Goal: Task Accomplishment & Management: Use online tool/utility

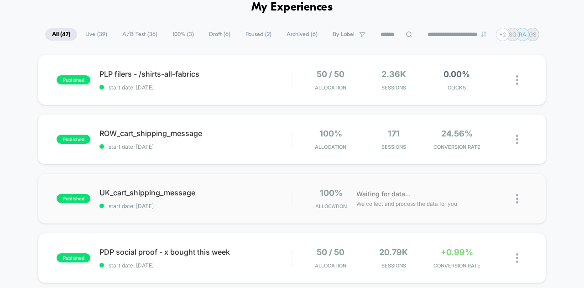
scroll to position [87, 0]
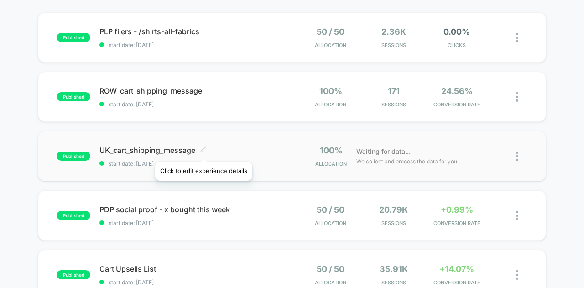
click at [203, 150] on icon at bounding box center [203, 148] width 5 height 5
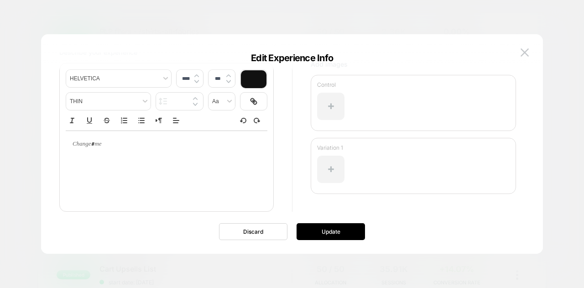
scroll to position [84, 0]
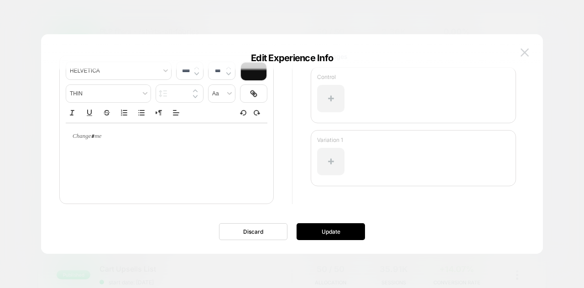
click at [526, 53] on img at bounding box center [525, 52] width 8 height 8
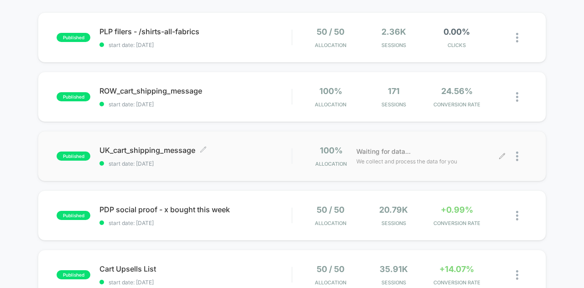
click at [525, 157] on div at bounding box center [521, 156] width 11 height 21
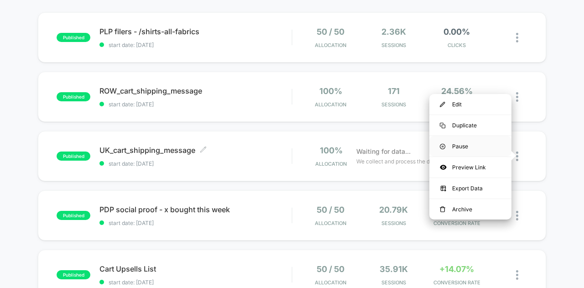
click at [490, 146] on div "Pause" at bounding box center [470, 146] width 82 height 21
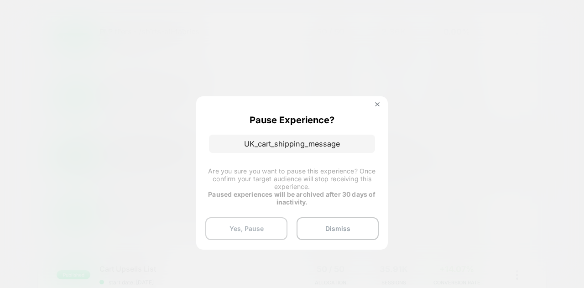
click at [276, 224] on button "Yes, Pause" at bounding box center [246, 228] width 82 height 23
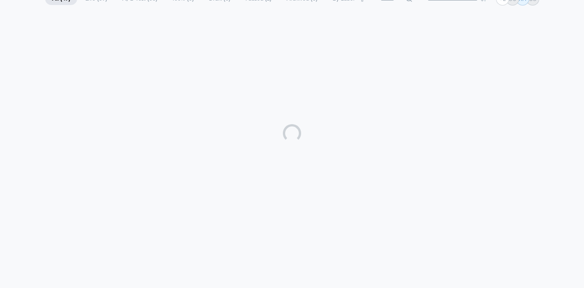
scroll to position [87, 0]
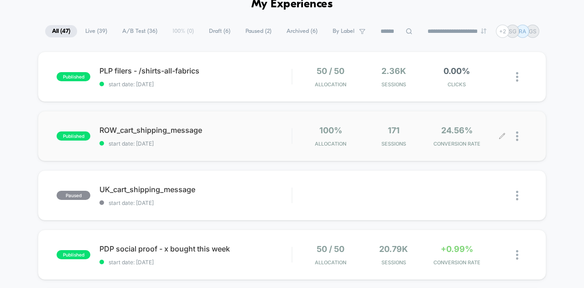
click at [518, 137] on img at bounding box center [517, 136] width 2 height 10
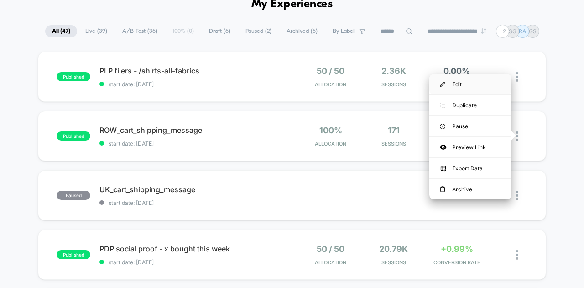
click at [473, 84] on div "Edit" at bounding box center [470, 84] width 82 height 21
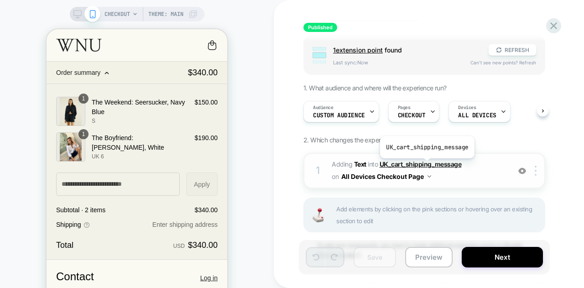
scroll to position [94, 0]
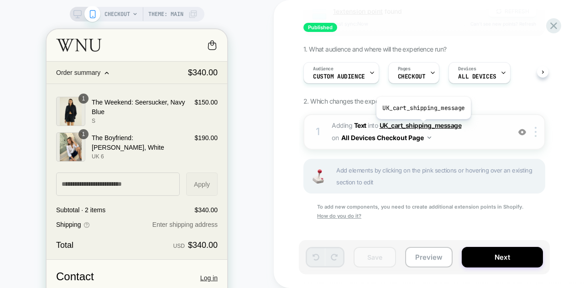
click at [423, 125] on span "UK_cart_shipping_message" at bounding box center [421, 125] width 82 height 8
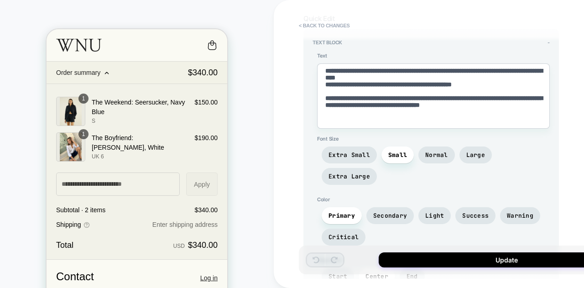
scroll to position [61, 0]
drag, startPoint x: 423, startPoint y: 123, endPoint x: 313, endPoint y: 59, distance: 127.2
click at [313, 59] on div "**********" at bounding box center [431, 170] width 237 height 237
paste textarea
type textarea "*"
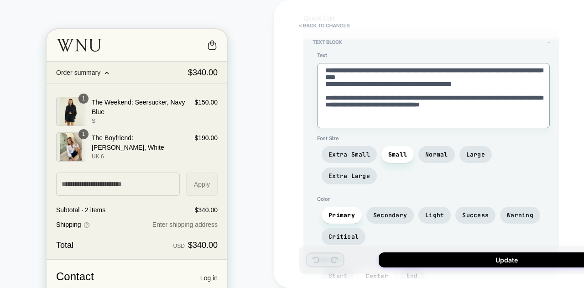
type textarea "**********"
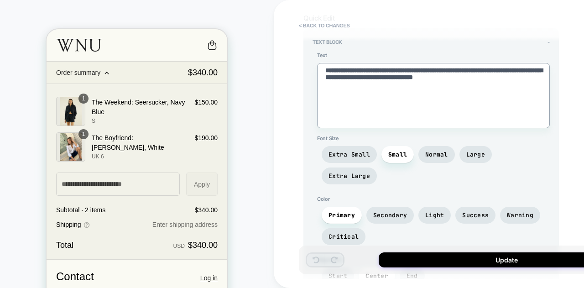
type textarea "*"
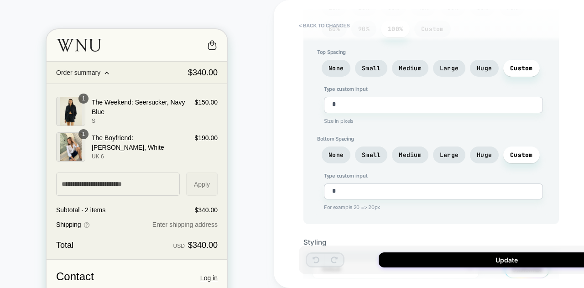
scroll to position [371, 0]
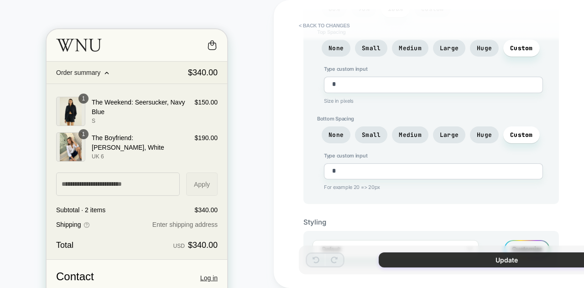
type textarea "**********"
click at [524, 265] on button "Update" at bounding box center [507, 259] width 256 height 15
type textarea "*"
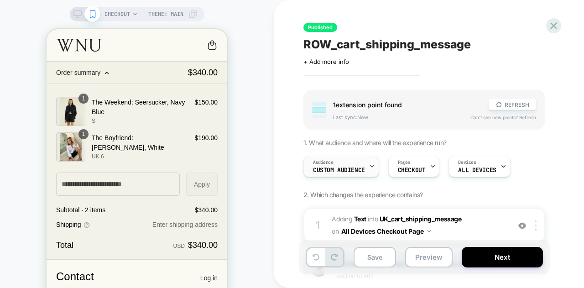
click at [360, 169] on span "Custom Audience" at bounding box center [339, 170] width 52 height 6
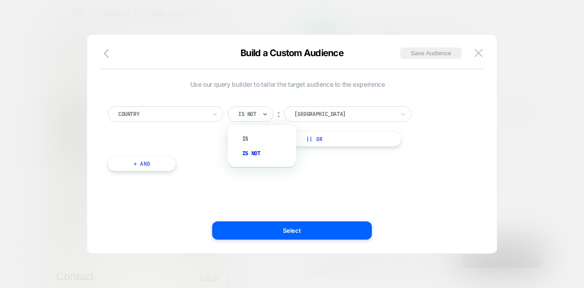
click at [260, 111] on div "Is not" at bounding box center [251, 114] width 46 height 16
click at [258, 139] on div "Is" at bounding box center [266, 138] width 59 height 15
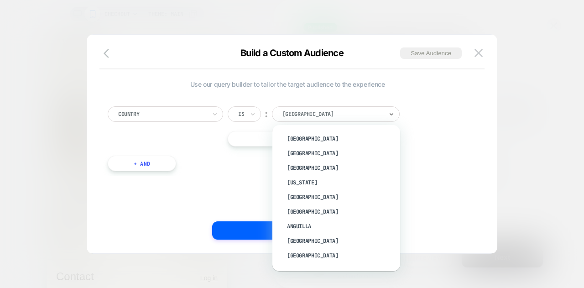
click at [320, 116] on div at bounding box center [332, 114] width 100 height 8
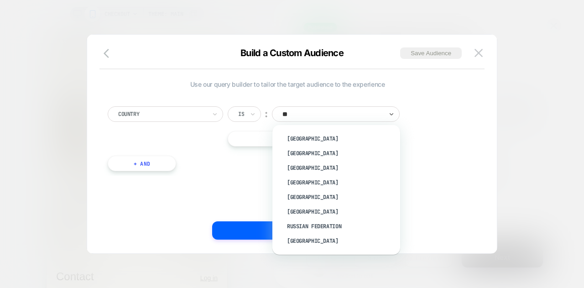
type input "***"
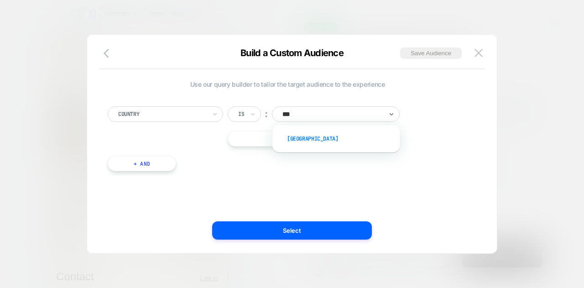
click at [285, 139] on div "[GEOGRAPHIC_DATA]" at bounding box center [341, 138] width 119 height 15
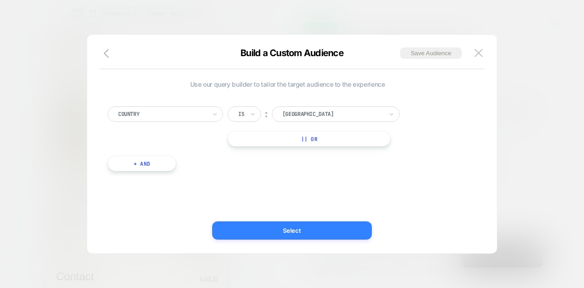
click at [304, 234] on button "Select" at bounding box center [292, 230] width 160 height 18
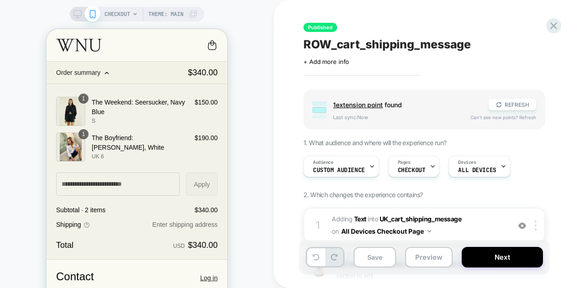
click at [318, 44] on span "ROW_cart_shipping_message" at bounding box center [386, 44] width 167 height 14
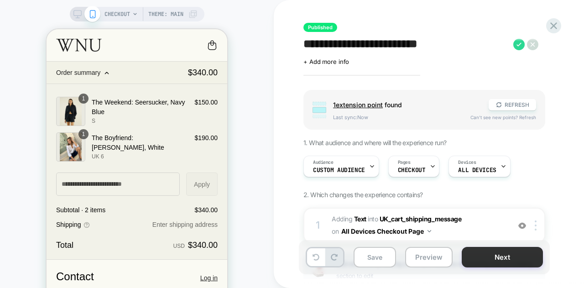
click at [508, 255] on button "Next" at bounding box center [502, 257] width 81 height 21
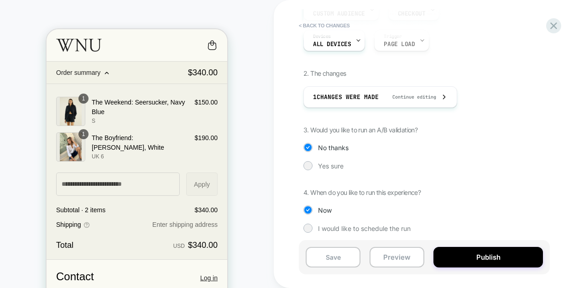
scroll to position [110, 0]
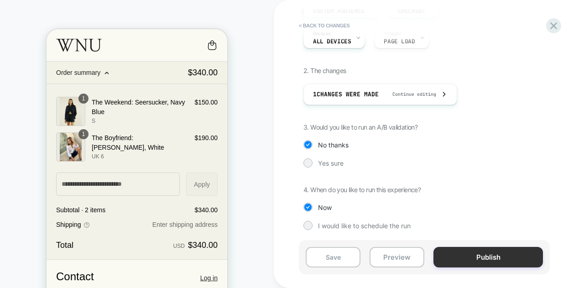
click at [459, 260] on button "Publish" at bounding box center [489, 257] width 110 height 21
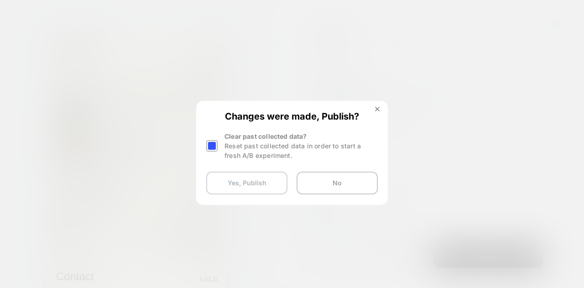
click at [265, 188] on button "Yes, Publish" at bounding box center [246, 183] width 81 height 23
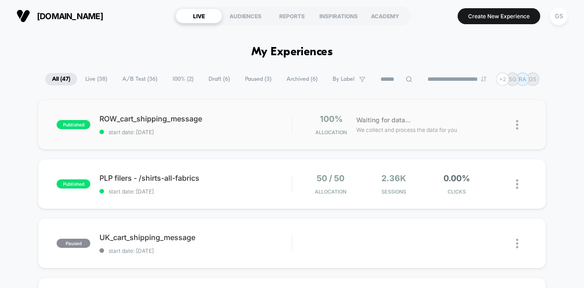
click at [517, 123] on img at bounding box center [517, 125] width 2 height 10
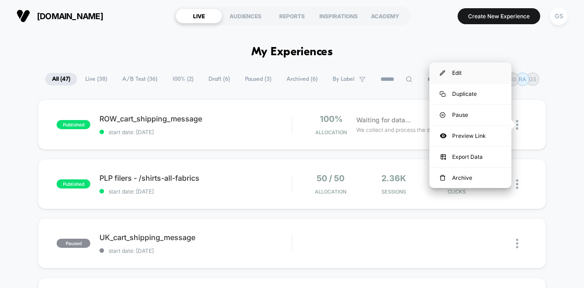
click at [467, 77] on div "Edit" at bounding box center [470, 73] width 82 height 21
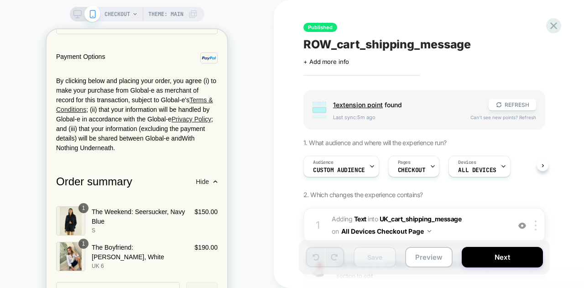
scroll to position [1472, 0]
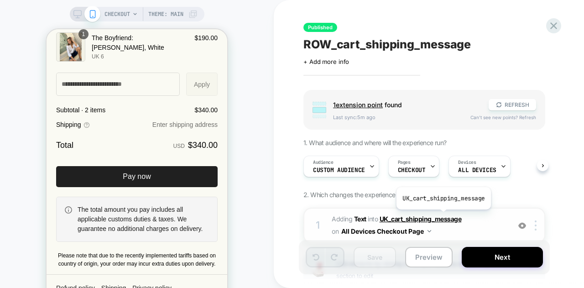
click at [443, 216] on span "UK_cart_shipping_message" at bounding box center [421, 219] width 82 height 8
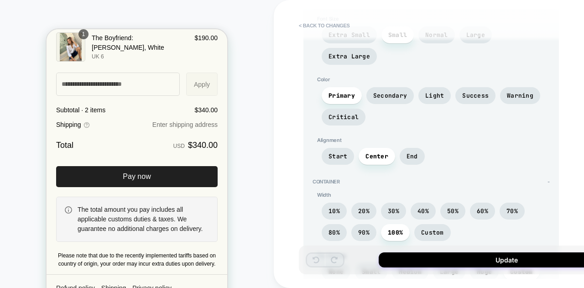
scroll to position [0, 0]
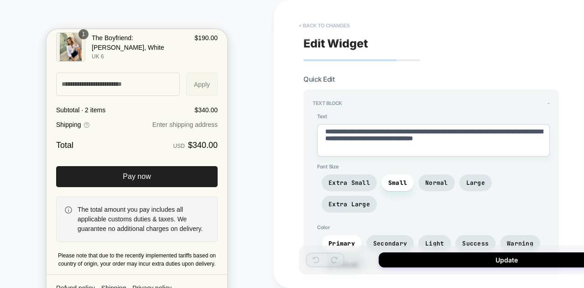
click at [301, 24] on button "< Back to changes" at bounding box center [324, 25] width 60 height 15
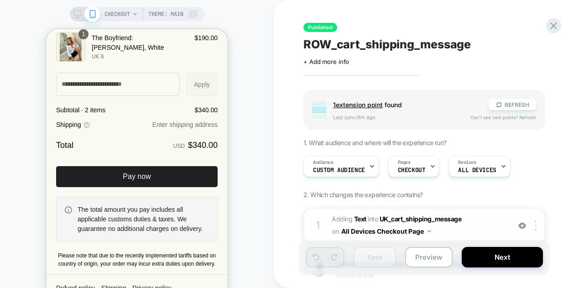
click at [522, 228] on img at bounding box center [522, 226] width 8 height 8
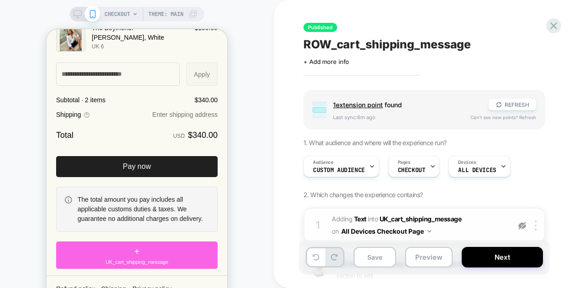
click at [522, 228] on img at bounding box center [522, 226] width 8 height 8
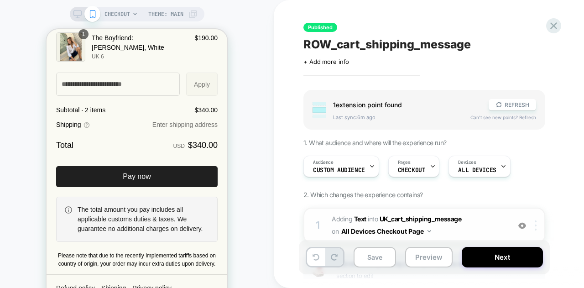
click at [534, 224] on div at bounding box center [537, 225] width 15 height 10
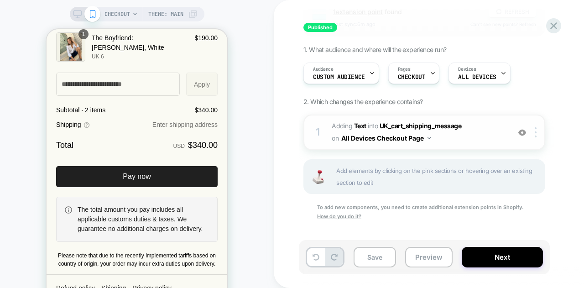
scroll to position [94, 0]
click at [429, 125] on span "UK_cart_shipping_message" at bounding box center [421, 125] width 82 height 8
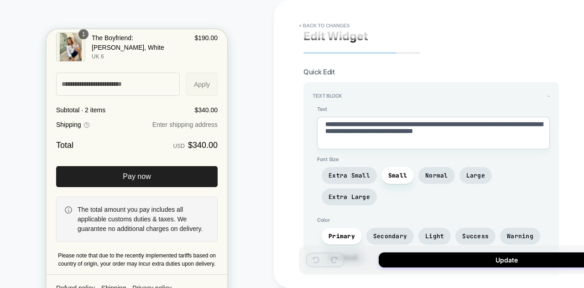
scroll to position [0, 0]
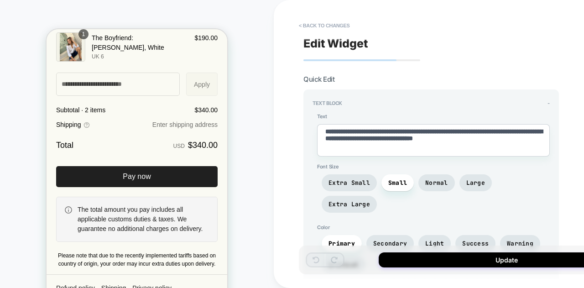
drag, startPoint x: 455, startPoint y: 258, endPoint x: 524, endPoint y: 250, distance: 69.3
click at [524, 250] on div "Update" at bounding box center [470, 260] width 342 height 29
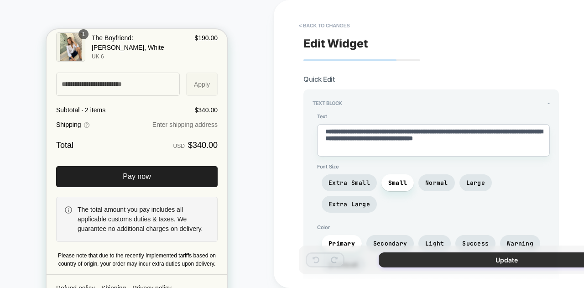
click at [527, 260] on button "Update" at bounding box center [507, 259] width 256 height 15
type textarea "*"
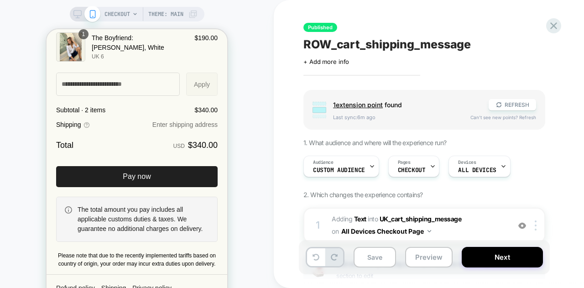
click at [177, 219] on div "The total amount you pay includes all applicable customs duties & taxes. We gua…" at bounding box center [144, 219] width 132 height 29
click at [112, 221] on div "The total amount you pay includes all applicable customs duties & taxes. We gua…" at bounding box center [144, 219] width 132 height 29
click at [121, 208] on div "The total amount you pay includes all applicable customs duties & taxes. We gua…" at bounding box center [144, 219] width 132 height 29
click at [18, 117] on div "CHECKOUT Theme: MAIN" at bounding box center [137, 164] width 274 height 310
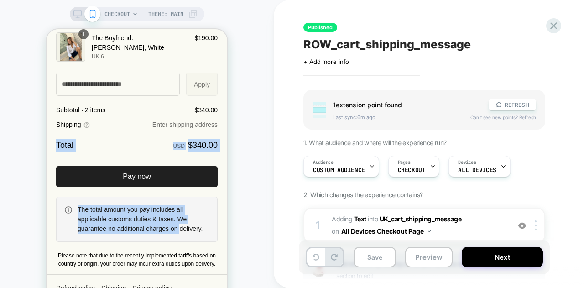
drag, startPoint x: 53, startPoint y: 117, endPoint x: 242, endPoint y: 215, distance: 213.3
click html "**********"
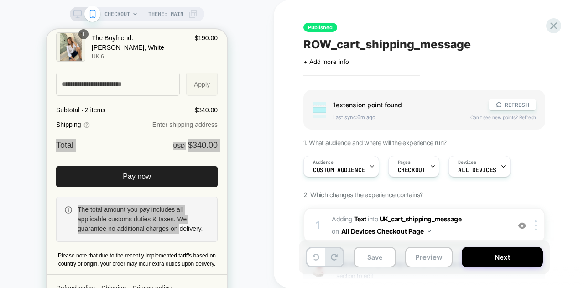
click at [12, 172] on div "CHECKOUT Theme: MAIN" at bounding box center [137, 164] width 274 height 310
click at [271, 185] on div "CHECKOUT Theme: MAIN" at bounding box center [137, 164] width 274 height 310
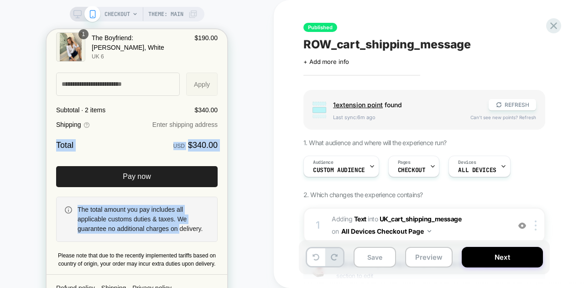
click at [169, 206] on div "The total amount you pay includes all applicable customs duties & taxes. We gua…" at bounding box center [144, 219] width 132 height 29
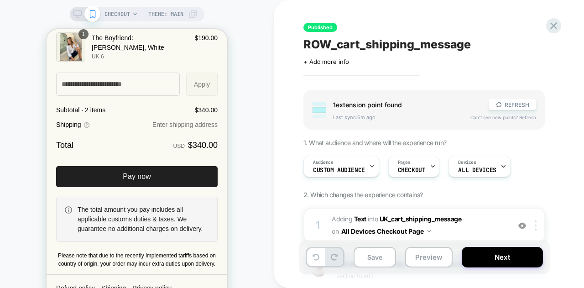
click at [23, 137] on div "CHECKOUT Theme: MAIN" at bounding box center [137, 164] width 274 height 310
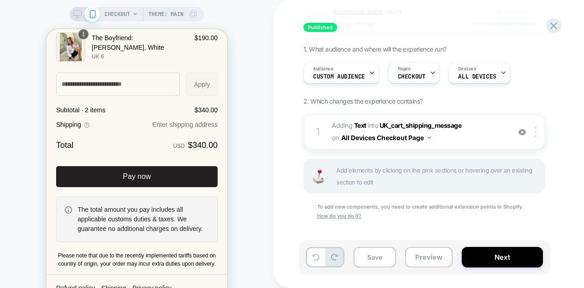
scroll to position [93, 0]
click at [483, 259] on button "Next" at bounding box center [502, 257] width 81 height 21
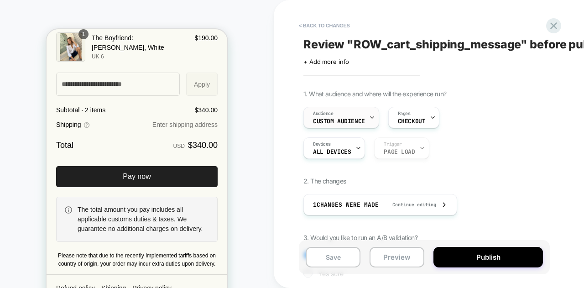
click at [337, 123] on span "Custom Audience" at bounding box center [339, 121] width 52 height 6
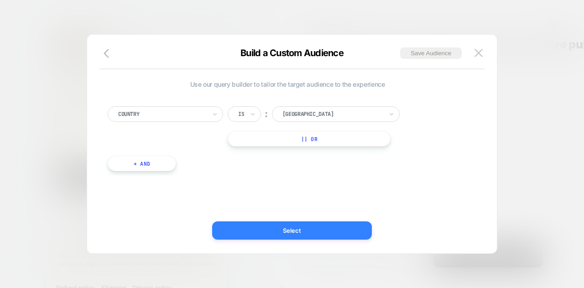
click at [318, 227] on button "Select" at bounding box center [292, 230] width 160 height 18
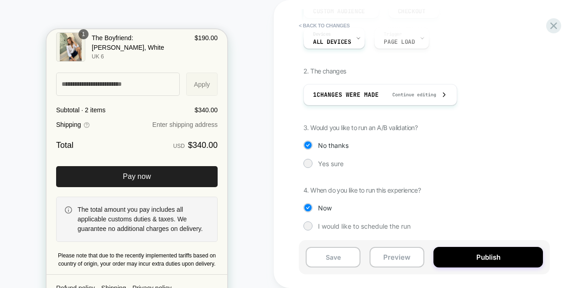
scroll to position [110, 0]
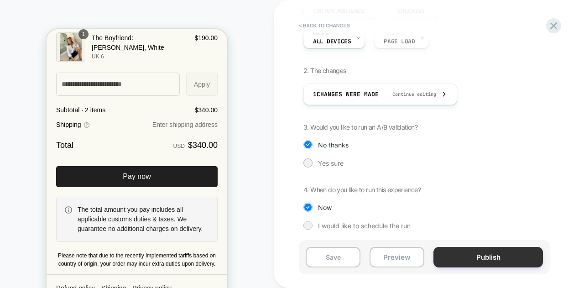
click at [474, 251] on button "Publish" at bounding box center [489, 257] width 110 height 21
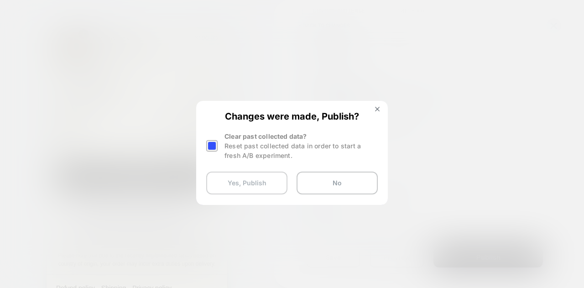
click at [276, 185] on button "Yes, Publish" at bounding box center [246, 183] width 81 height 23
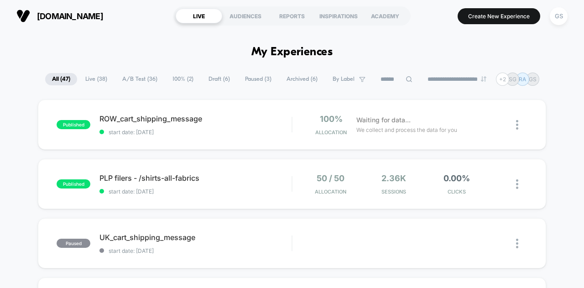
click at [517, 120] on img at bounding box center [517, 125] width 2 height 10
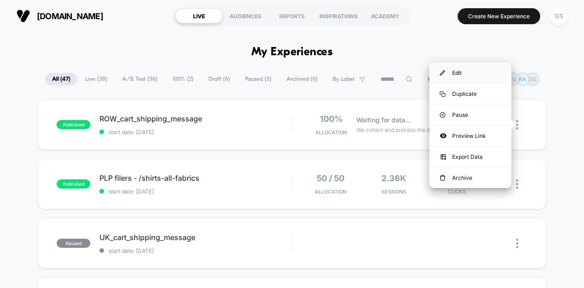
click at [471, 75] on div "Edit" at bounding box center [470, 73] width 82 height 21
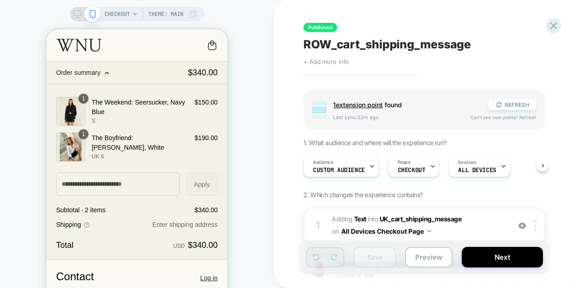
click at [328, 60] on span "+ Add more info" at bounding box center [326, 61] width 46 height 7
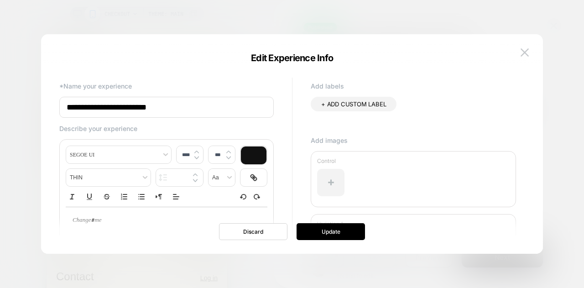
click at [76, 107] on input "**********" at bounding box center [166, 107] width 214 height 21
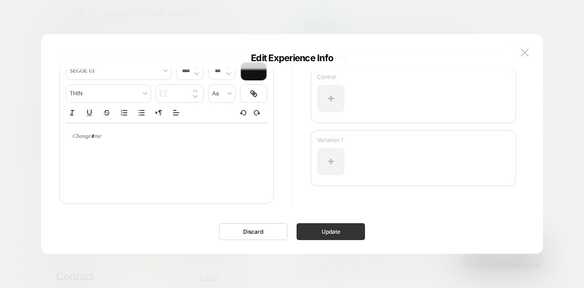
type input "**********"
click at [333, 235] on button "Update" at bounding box center [331, 231] width 68 height 17
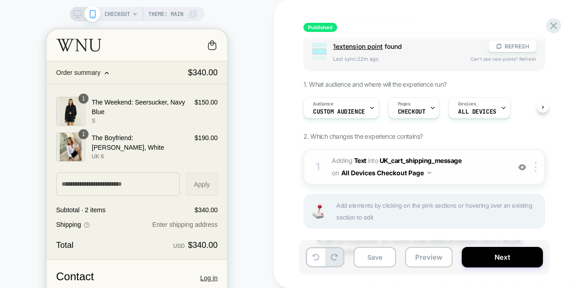
scroll to position [94, 0]
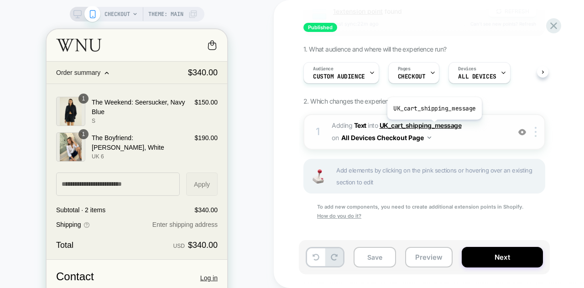
click at [434, 126] on span "UK_cart_shipping_message" at bounding box center [421, 125] width 82 height 8
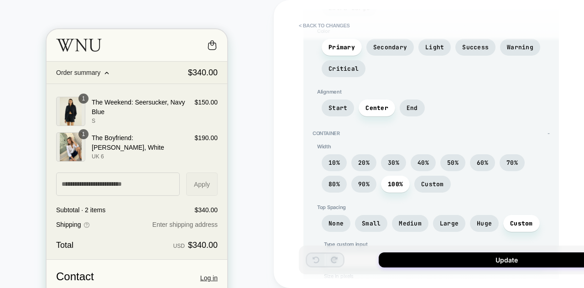
scroll to position [196, 0]
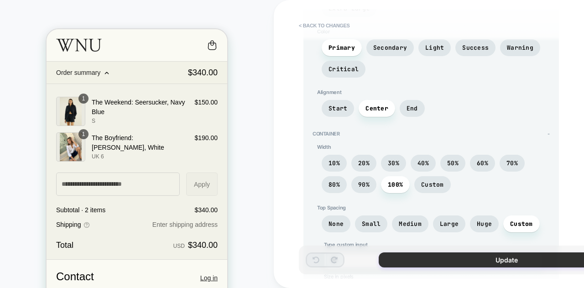
click at [437, 261] on button "Update" at bounding box center [507, 259] width 256 height 15
type textarea "*"
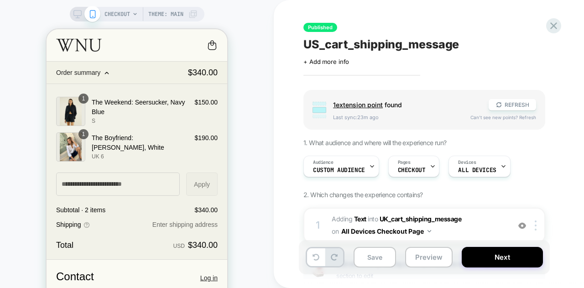
drag, startPoint x: 500, startPoint y: 253, endPoint x: 549, endPoint y: 189, distance: 80.7
click at [549, 189] on div "Group 1 extension point found REFRESH Last sync: 23m ago Can't see new points? …" at bounding box center [469, 213] width 333 height 247
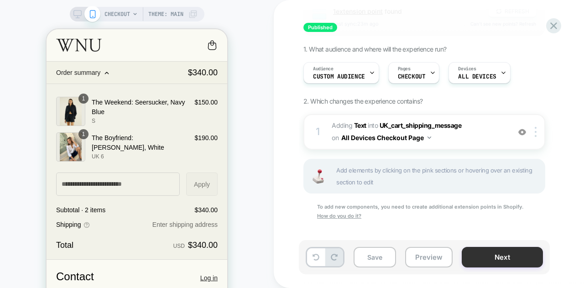
click at [485, 257] on button "Next" at bounding box center [502, 257] width 81 height 21
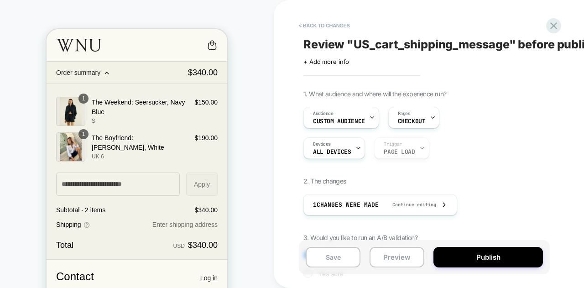
click at [464, 182] on div "1. What audience and where will the experience run? Audience Custom Audience Pa…" at bounding box center [469, 222] width 333 height 264
click at [348, 121] on span "Custom Audience" at bounding box center [339, 121] width 52 height 6
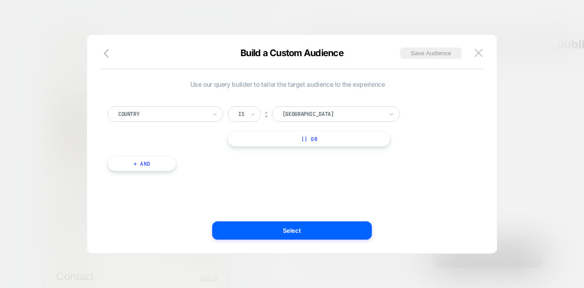
click at [43, 194] on div at bounding box center [292, 144] width 584 height 288
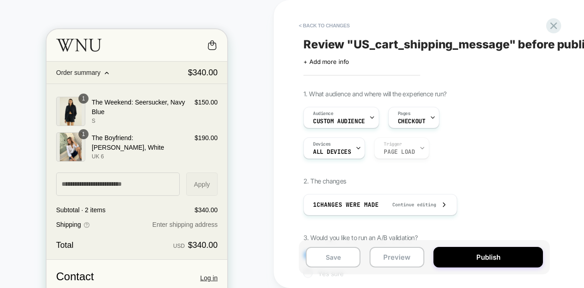
click at [43, 194] on div "CHECKOUT Theme: MAIN" at bounding box center [137, 164] width 274 height 310
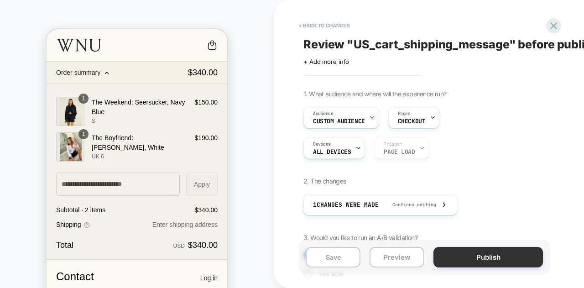
click at [464, 255] on button "Publish" at bounding box center [489, 257] width 110 height 21
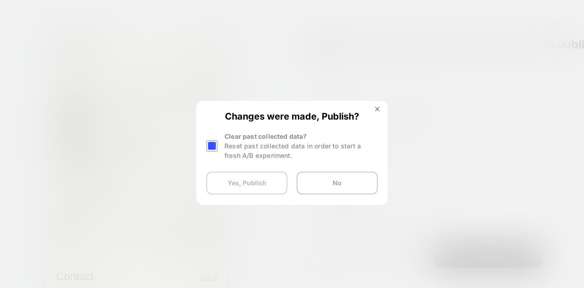
click at [263, 190] on button "Yes, Publish" at bounding box center [246, 183] width 81 height 23
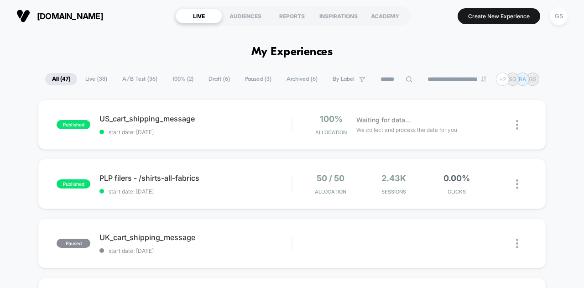
click at [95, 80] on span "Live ( 38 )" at bounding box center [96, 79] width 36 height 12
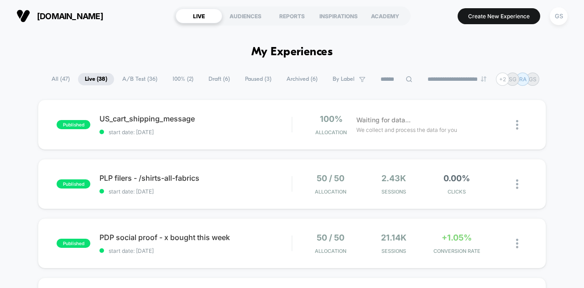
click at [406, 78] on icon at bounding box center [409, 79] width 7 height 7
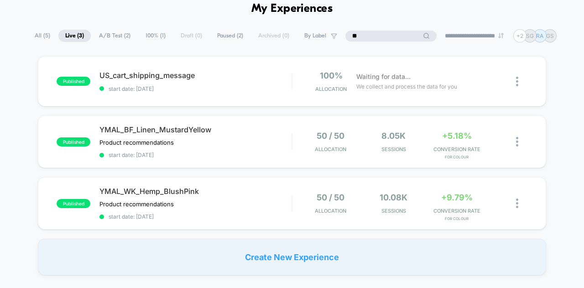
scroll to position [43, 0]
type input "*"
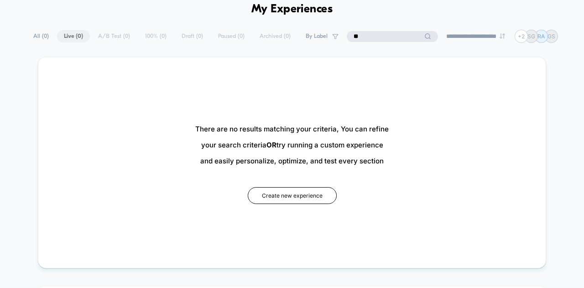
type input "*"
